Goal: Task Accomplishment & Management: Use online tool/utility

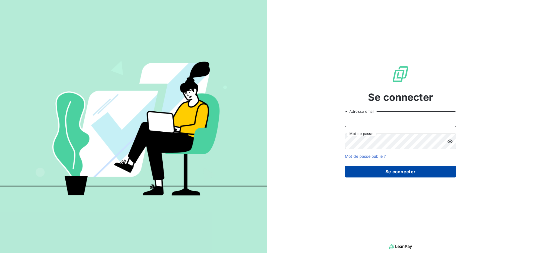
type input "[EMAIL_ADDRESS][DOMAIN_NAME]"
click at [381, 169] on button "Se connecter" at bounding box center [400, 172] width 111 height 12
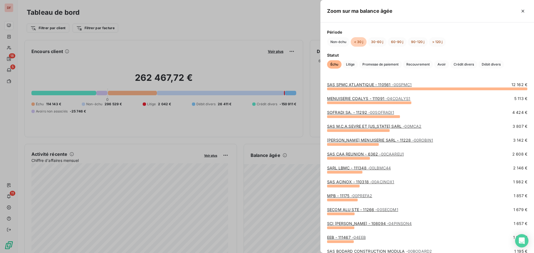
click at [241, 118] on div at bounding box center [267, 126] width 534 height 253
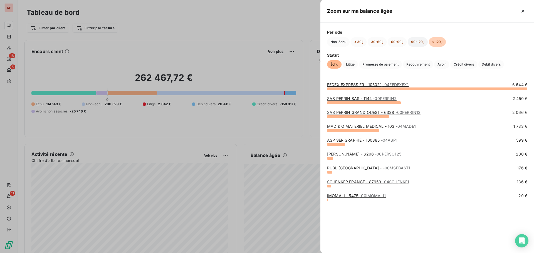
click at [415, 40] on button "90-120 j" at bounding box center [418, 41] width 20 height 9
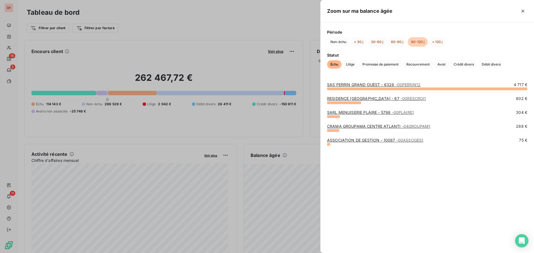
click at [371, 98] on link "RESIDENCE [GEOGRAPHIC_DATA] - 67 - 00RESCROI1" at bounding box center [376, 98] width 99 height 5
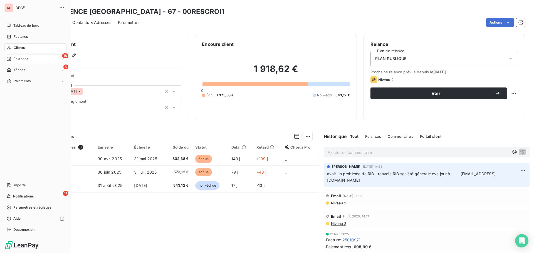
click at [14, 57] on span "Relances" at bounding box center [20, 58] width 15 height 5
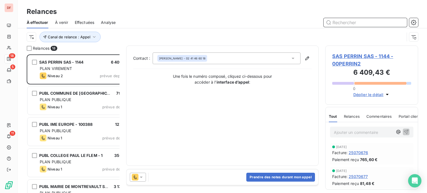
scroll to position [4, 4]
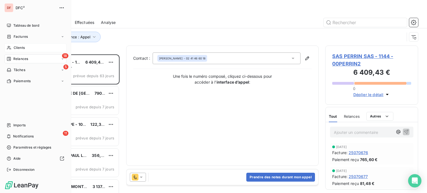
click at [11, 47] on icon at bounding box center [9, 48] width 5 height 4
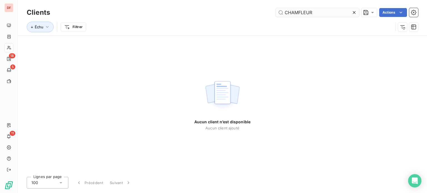
click at [297, 11] on input "CHAMFLEUR" at bounding box center [317, 12] width 83 height 9
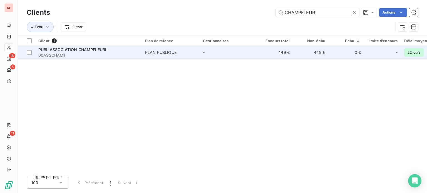
type input "CHAMPFLEUR"
click at [178, 53] on span "PLAN PUBLIQUE" at bounding box center [170, 53] width 51 height 6
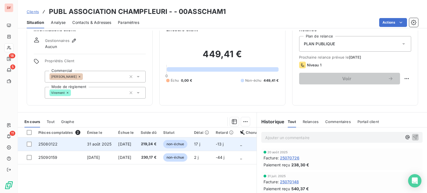
scroll to position [28, 0]
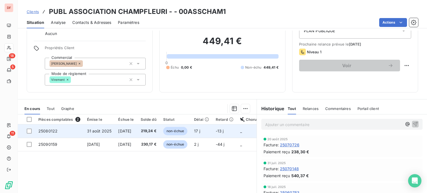
click at [179, 131] on span "non-échue" at bounding box center [175, 131] width 24 height 8
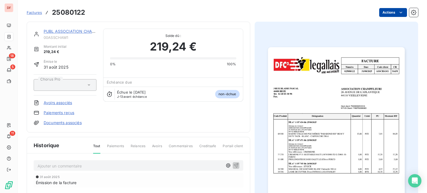
click at [390, 16] on html "DF 18 5 11 Factures 25080122 Actions PUBL ASSOCIATION CHAMPFLEURI - 00ASSCHAM1 …" at bounding box center [213, 96] width 427 height 193
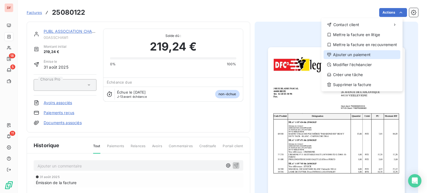
click at [356, 54] on div "Ajouter un paiement" at bounding box center [362, 54] width 77 height 9
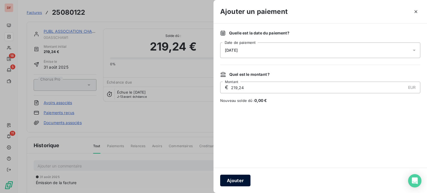
click at [241, 175] on button "Ajouter" at bounding box center [235, 181] width 30 height 12
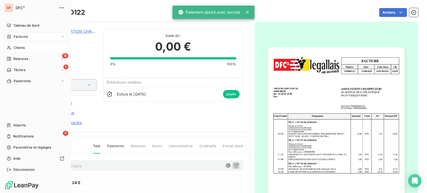
click at [8, 46] on icon at bounding box center [9, 48] width 4 height 4
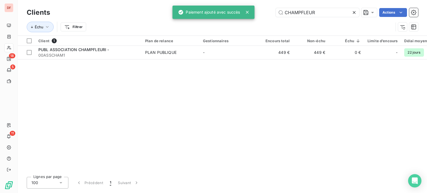
drag, startPoint x: 321, startPoint y: 12, endPoint x: 208, endPoint y: 20, distance: 113.0
click at [208, 20] on div "DF 18 5 11 Clients CHAMPFLEUR Actions Échu Filtrer Client 1 Plan de relance Ges…" at bounding box center [213, 96] width 427 height 193
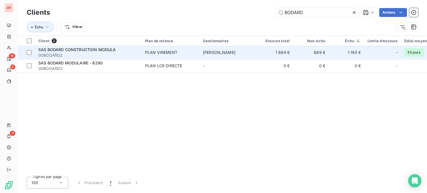
type input "BODARD"
click at [202, 47] on td "[PERSON_NAME]" at bounding box center [229, 52] width 58 height 13
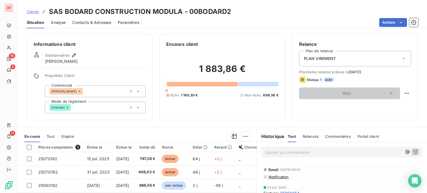
scroll to position [56, 0]
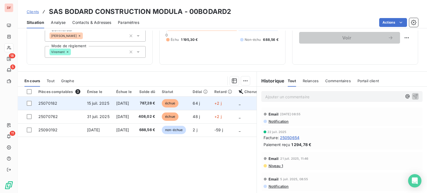
click at [150, 102] on span "787,28 €" at bounding box center [147, 104] width 17 height 6
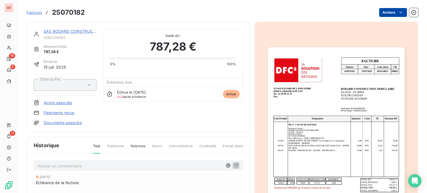
click at [390, 13] on html "DF 18 5 11 Factures 25070182 Actions SAS BODARD CONSTRUCTION MODULA 00BODARD2 M…" at bounding box center [213, 96] width 427 height 193
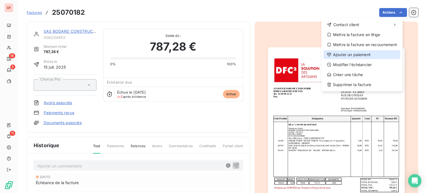
click at [346, 54] on div "Ajouter un paiement" at bounding box center [362, 54] width 77 height 9
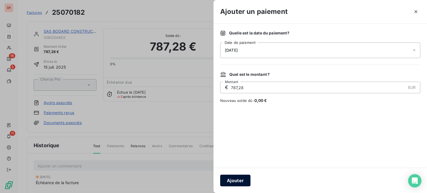
click at [231, 180] on button "Ajouter" at bounding box center [235, 181] width 30 height 12
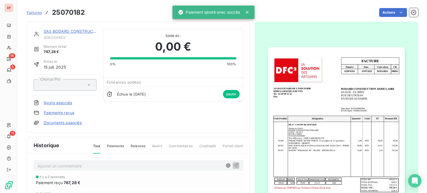
click at [73, 31] on link "SAS BODARD CONSTRUCTION MODULA" at bounding box center [83, 31] width 78 height 5
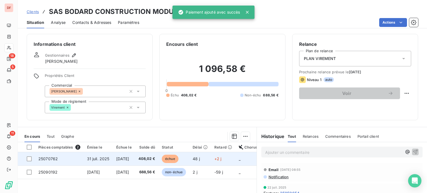
click at [129, 157] on span "[DATE]" at bounding box center [122, 159] width 13 height 5
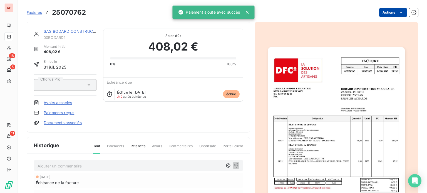
click at [381, 13] on html "DF 18 5 11 Factures 25070762 Actions SAS BODARD CONSTRUCTION MODULA 00BODARD2 M…" at bounding box center [213, 96] width 427 height 193
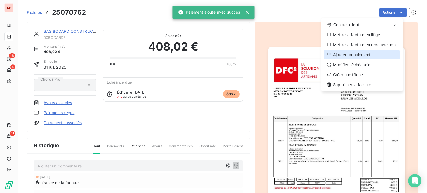
click at [361, 51] on div "Ajouter un paiement" at bounding box center [362, 54] width 77 height 9
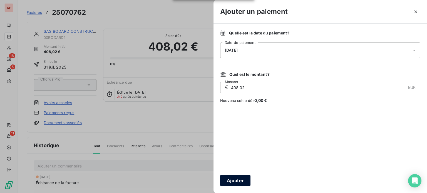
click at [227, 184] on button "Ajouter" at bounding box center [235, 181] width 30 height 12
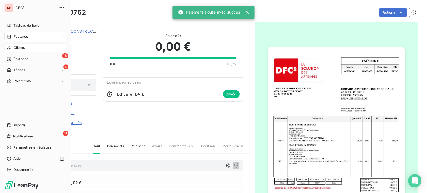
click at [6, 44] on div "Clients" at bounding box center [35, 47] width 62 height 9
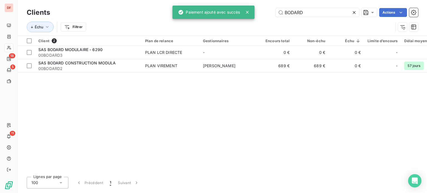
drag, startPoint x: 313, startPoint y: 14, endPoint x: 199, endPoint y: 10, distance: 113.6
click at [199, 10] on div "DF 18 5 11 Clients BODARD Actions Échu Filtrer Client 2 Plan de relance Gestion…" at bounding box center [213, 96] width 427 height 193
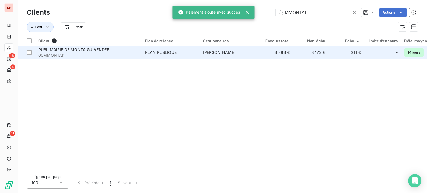
type input "MMONTAI"
click at [156, 48] on td "PLAN PUBLIQUE" at bounding box center [171, 52] width 58 height 13
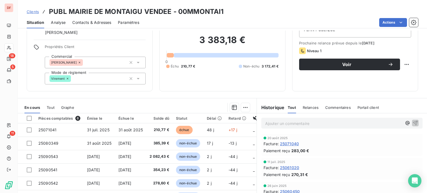
scroll to position [56, 0]
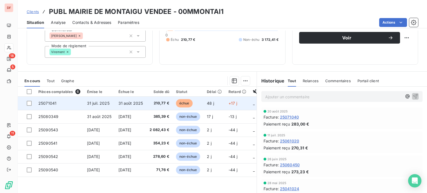
click at [157, 103] on span "210,77 €" at bounding box center [160, 104] width 20 height 6
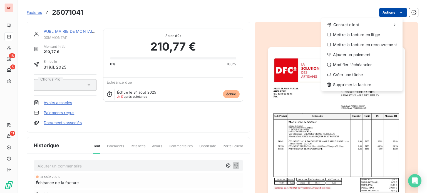
click at [388, 13] on html "DF 18 5 11 Factures 25071041 Actions Contact client Mettre la facture en litige…" at bounding box center [213, 96] width 427 height 193
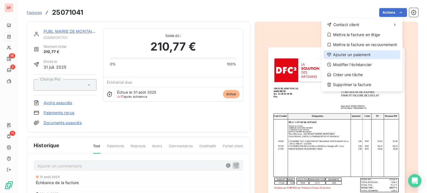
click at [354, 54] on div "Ajouter un paiement" at bounding box center [362, 54] width 77 height 9
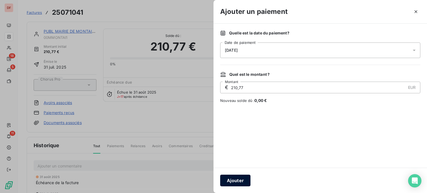
click at [230, 181] on button "Ajouter" at bounding box center [235, 181] width 30 height 12
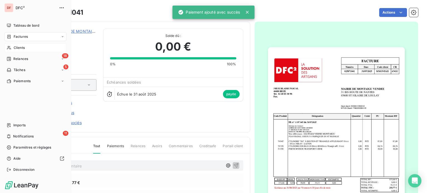
click at [10, 49] on icon at bounding box center [9, 48] width 5 height 4
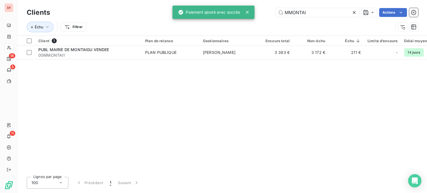
drag, startPoint x: 318, startPoint y: 10, endPoint x: 187, endPoint y: 5, distance: 131.4
click at [187, 5] on div "DF 18 5 11 Clients MMONTAI Actions Échu Filtrer Client 1 Plan de relance Gestio…" at bounding box center [213, 96] width 427 height 193
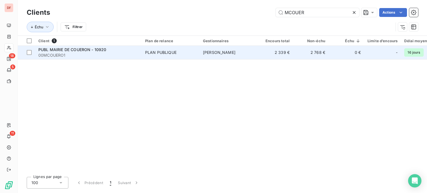
type input "MCOUER"
click at [154, 49] on td "PLAN PUBLIQUE" at bounding box center [171, 52] width 58 height 13
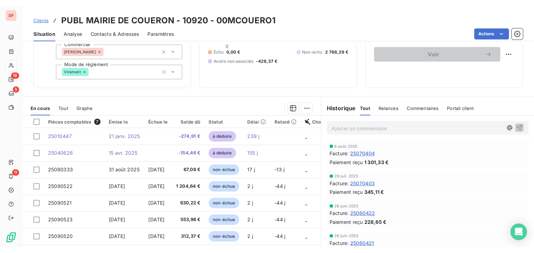
scroll to position [56, 0]
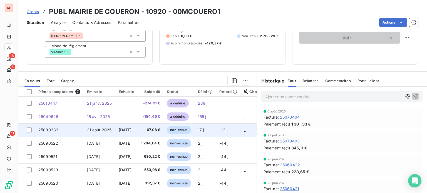
click at [161, 129] on span "67,08 €" at bounding box center [150, 130] width 19 height 6
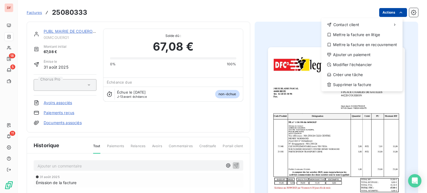
click at [375, 12] on html "DF 18 5 11 Factures 25080333 Actions Contact client Mettre la facture en litige…" at bounding box center [213, 96] width 427 height 193
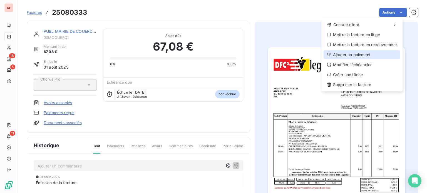
click at [347, 54] on div "Ajouter un paiement" at bounding box center [362, 54] width 77 height 9
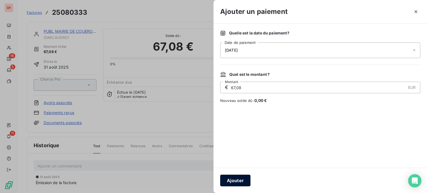
click at [227, 177] on button "Ajouter" at bounding box center [235, 181] width 30 height 12
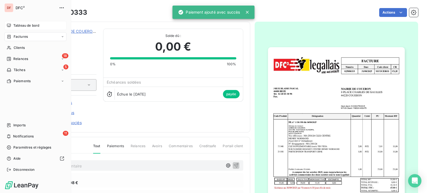
click at [18, 23] on span "Tableau de bord" at bounding box center [26, 25] width 26 height 5
